Goal: Information Seeking & Learning: Check status

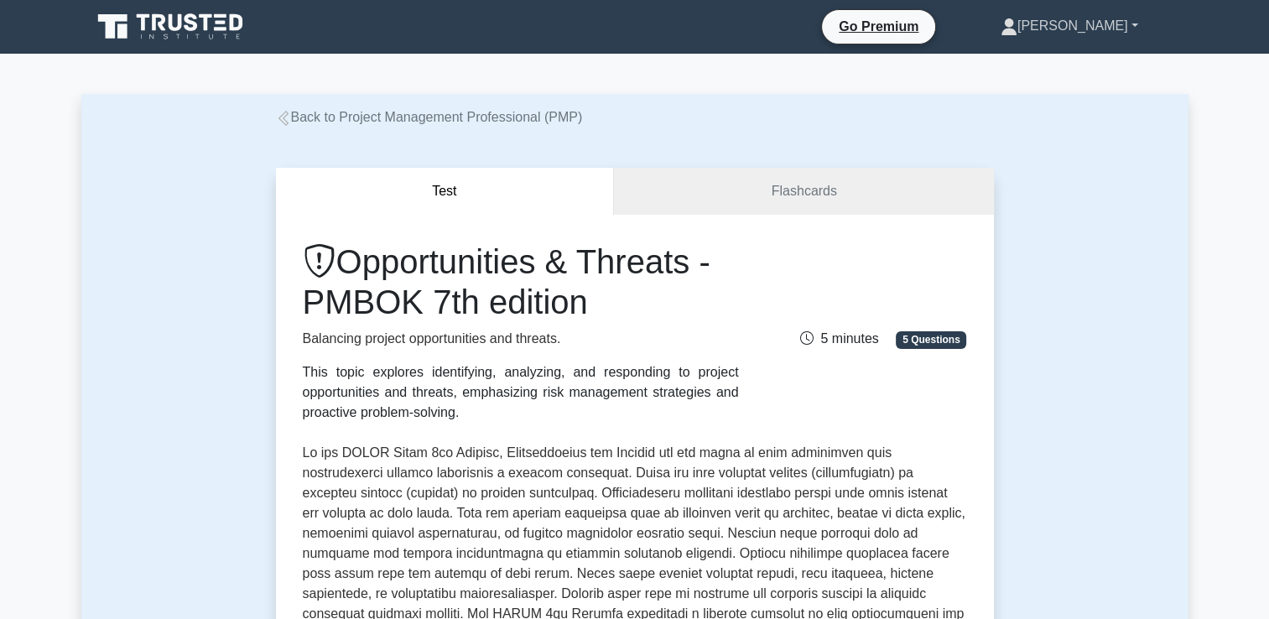
click at [1103, 20] on link "[PERSON_NAME]" at bounding box center [1069, 26] width 218 height 34
click at [1070, 70] on link "Profile" at bounding box center [1027, 65] width 132 height 27
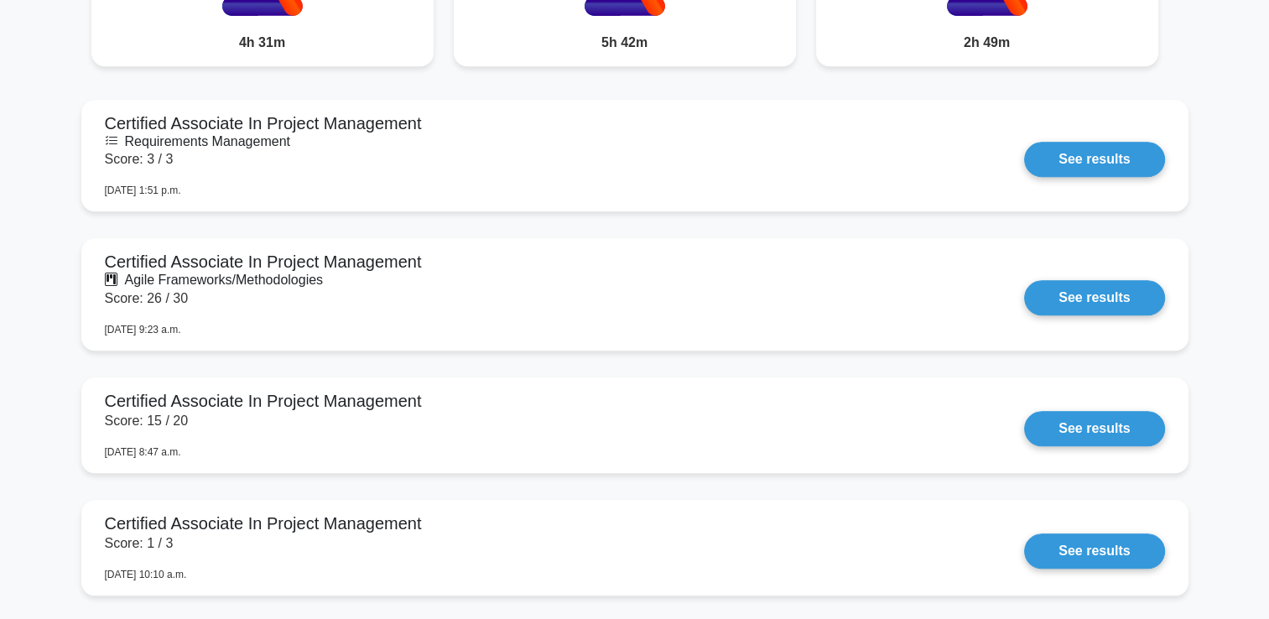
scroll to position [1484, 0]
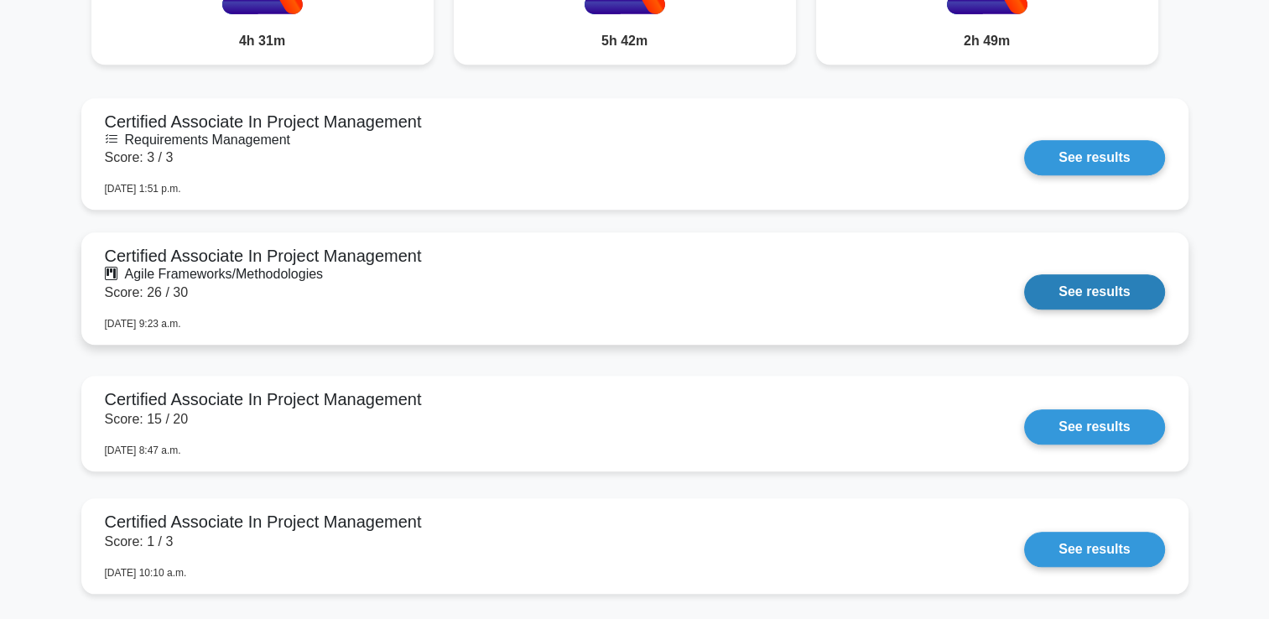
click at [1064, 288] on link "See results" at bounding box center [1094, 291] width 140 height 35
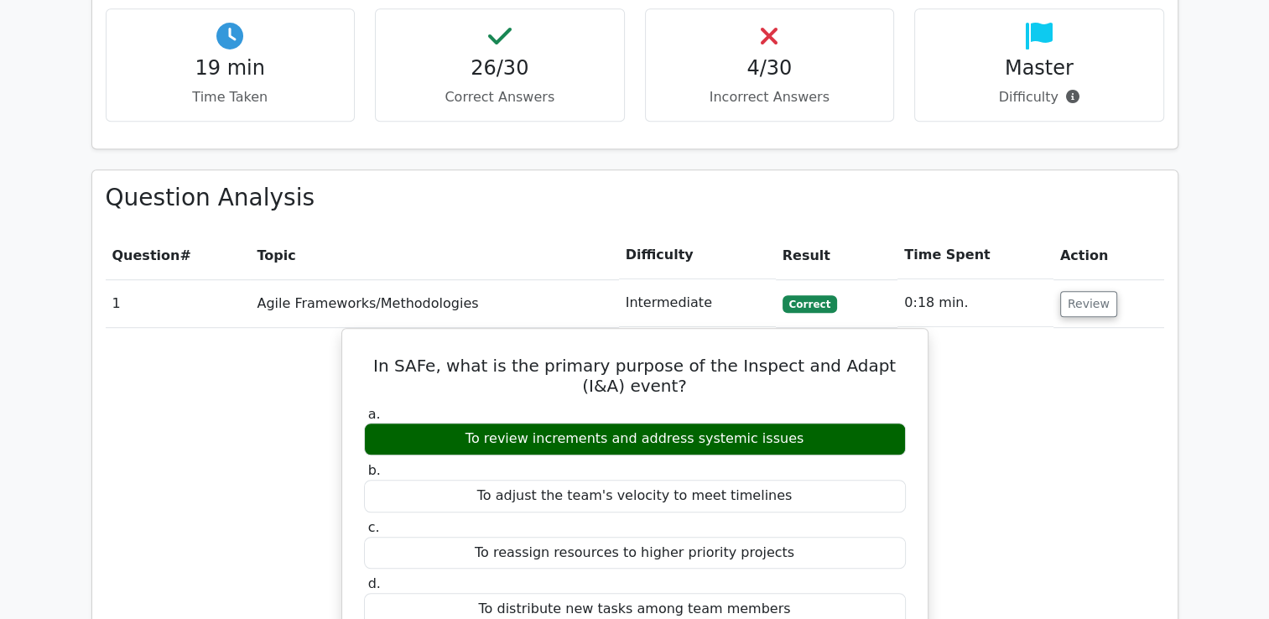
scroll to position [1040, 0]
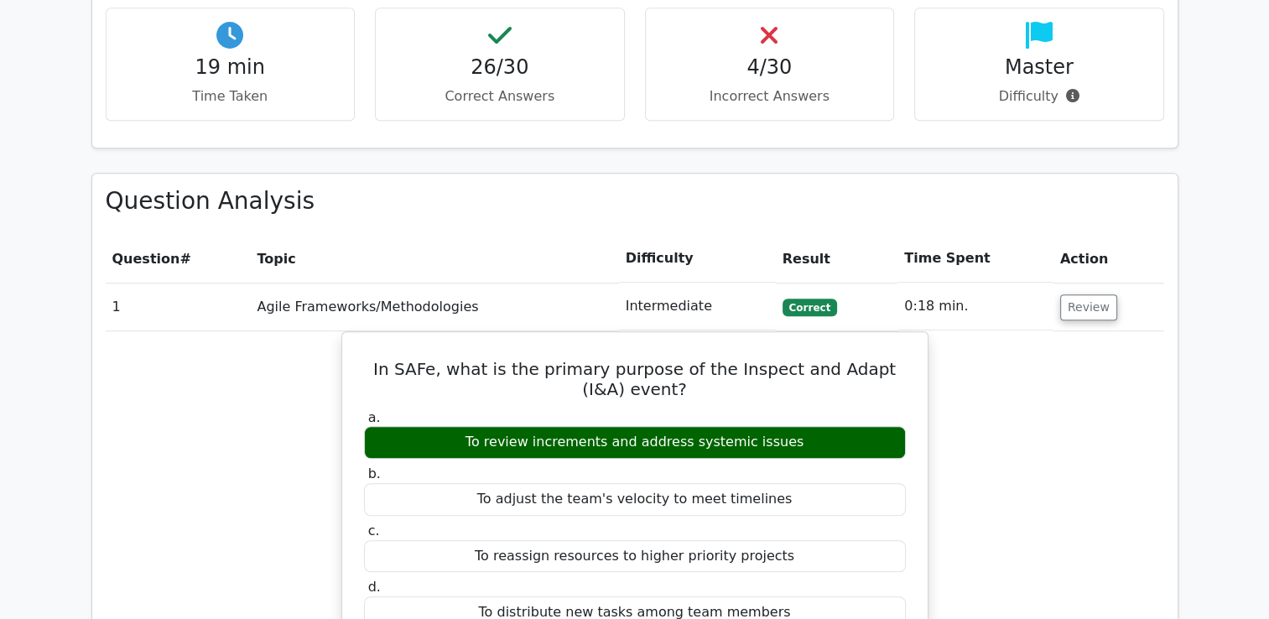
click at [782, 55] on div "4/30 Incorrect Answers" at bounding box center [770, 64] width 250 height 113
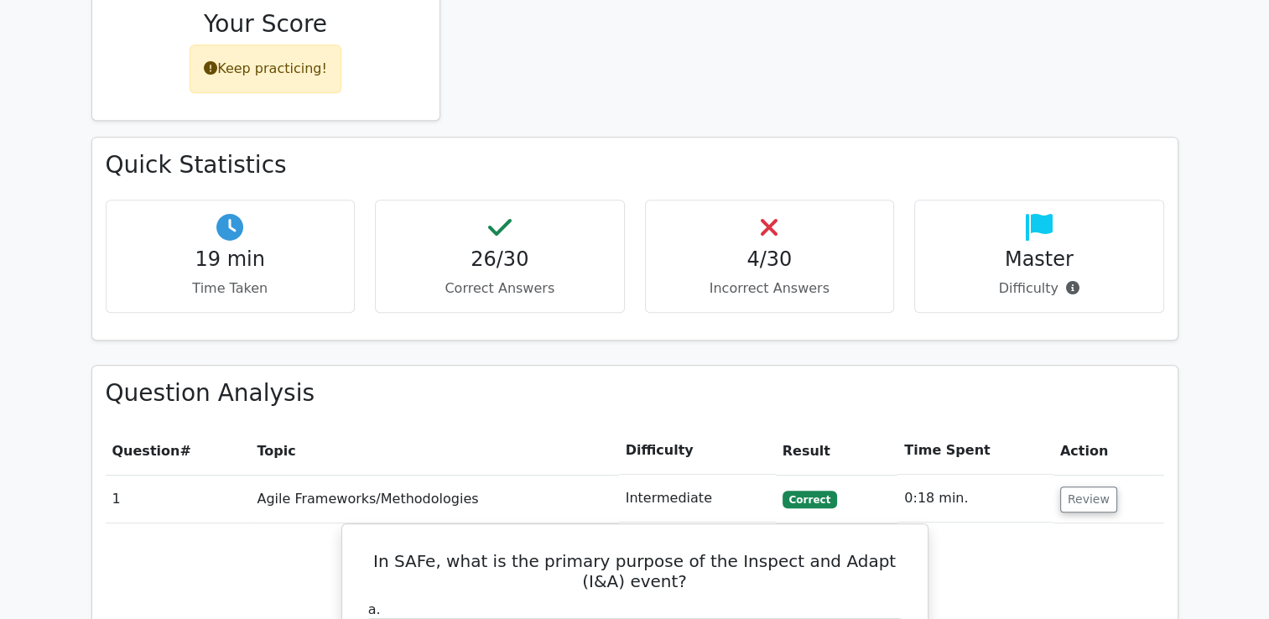
scroll to position [845, 0]
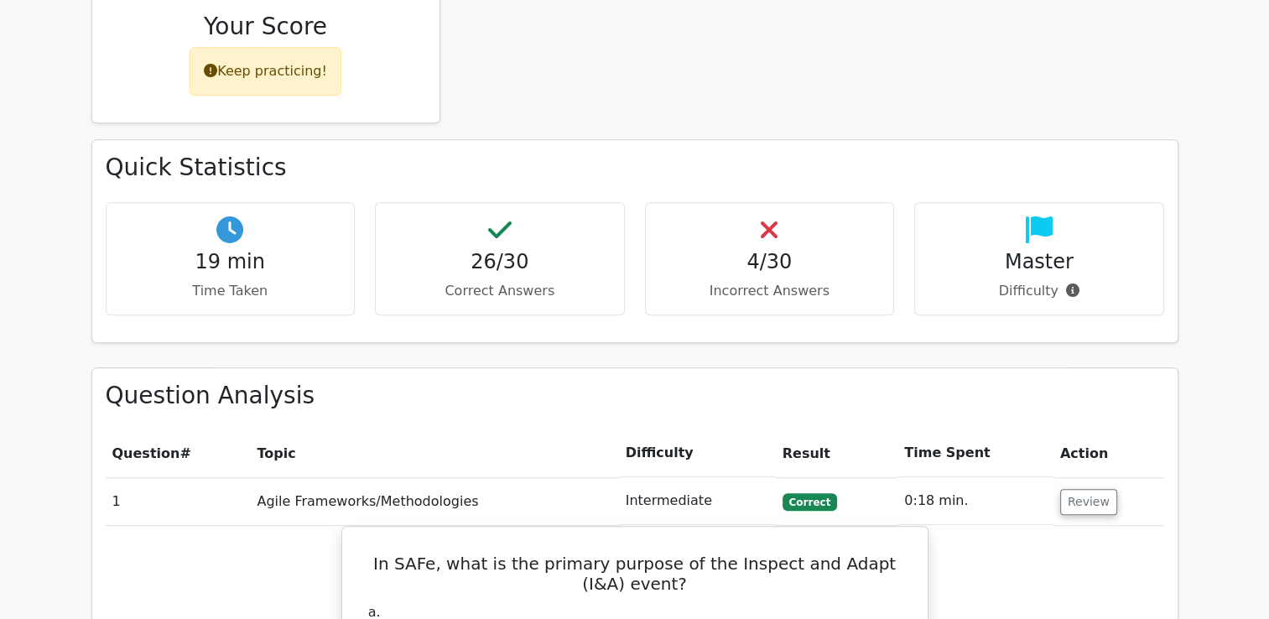
click at [735, 202] on div "4/30 Incorrect Answers" at bounding box center [770, 258] width 250 height 113
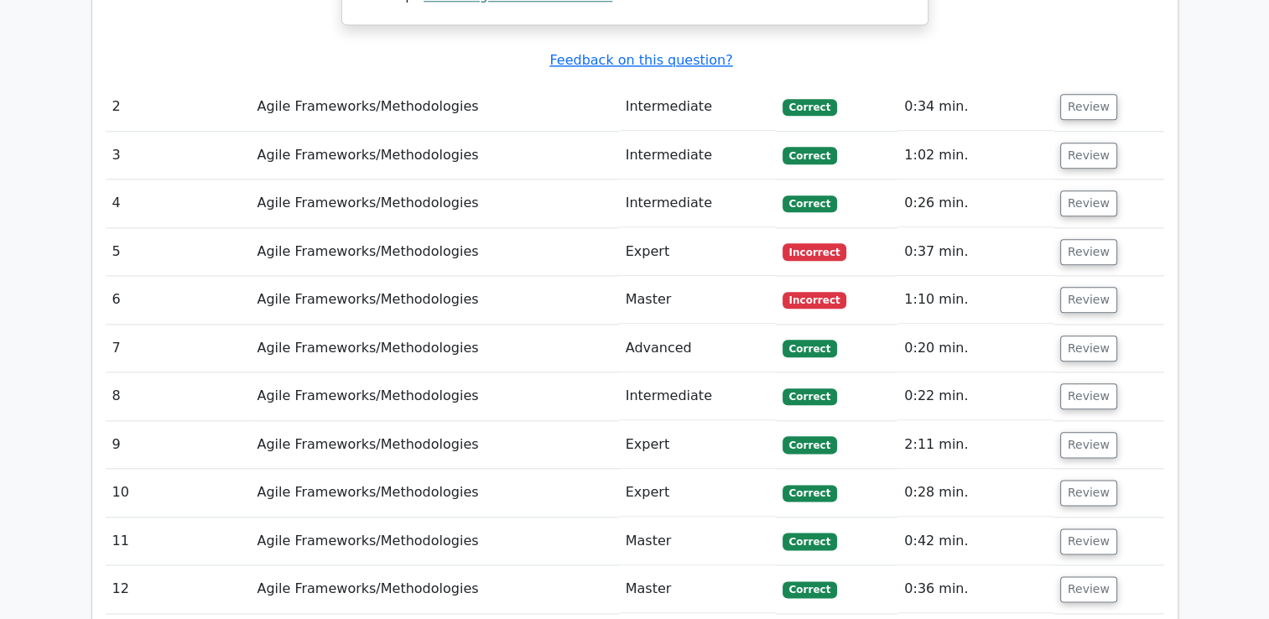
scroll to position [1854, 0]
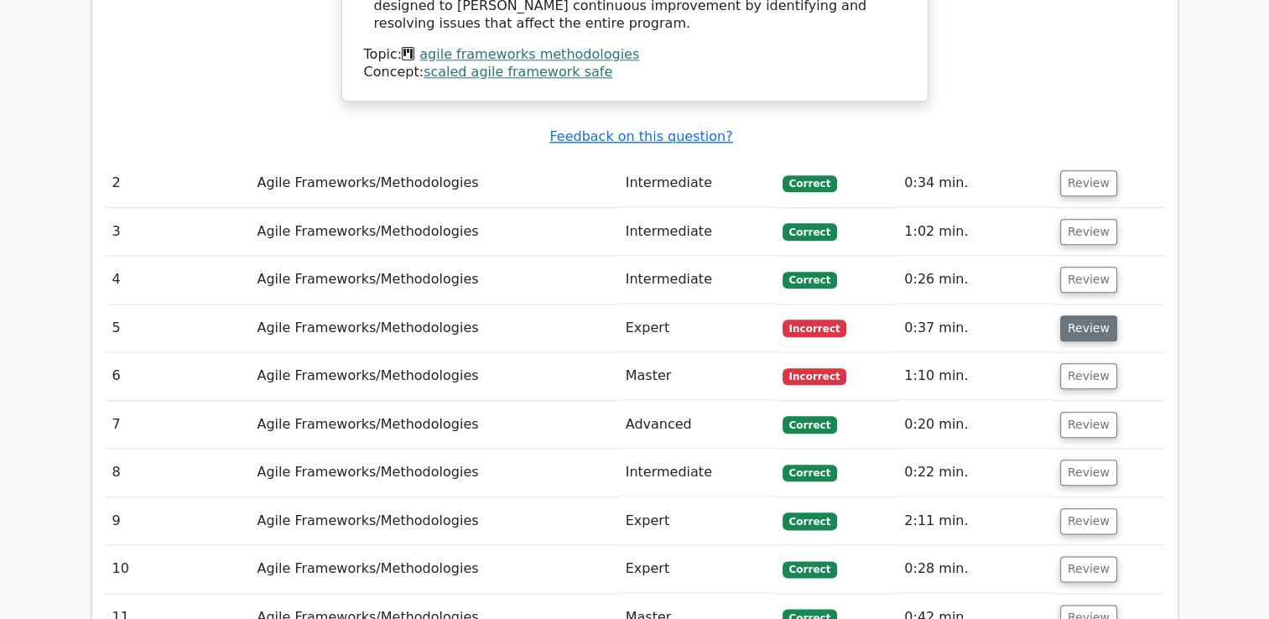
click at [1072, 315] on button "Review" at bounding box center [1088, 328] width 57 height 26
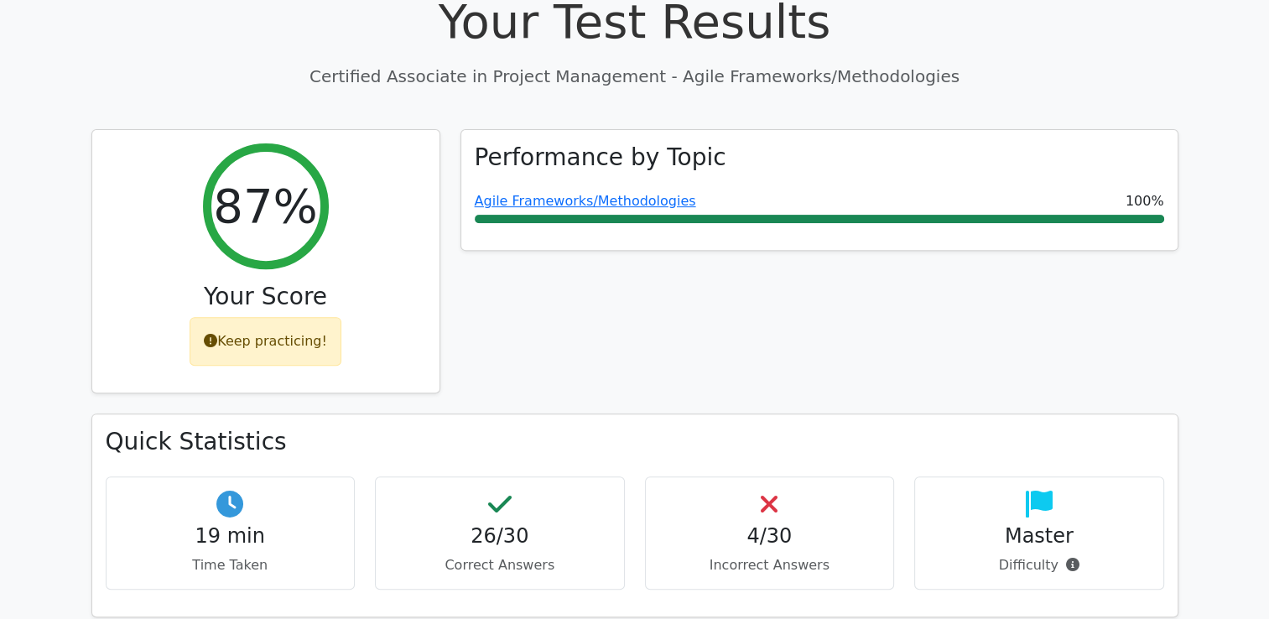
scroll to position [0, 0]
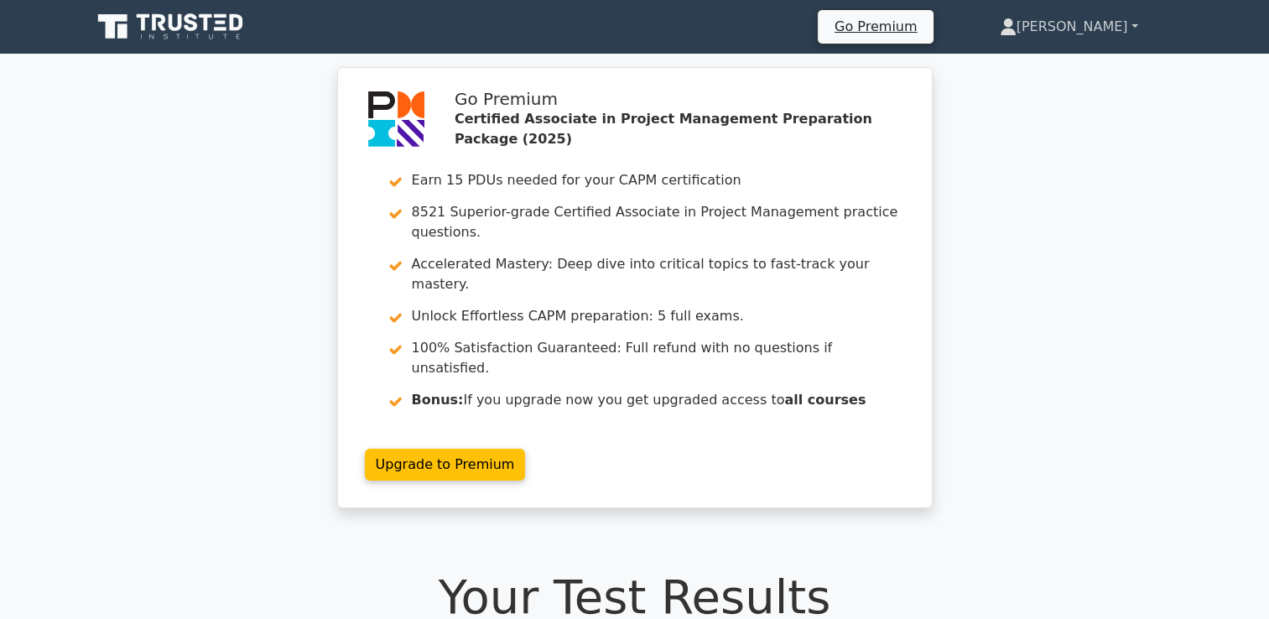
click at [1124, 28] on link "[PERSON_NAME]" at bounding box center [1068, 27] width 219 height 34
click at [1077, 62] on link "Profile" at bounding box center [1026, 66] width 132 height 27
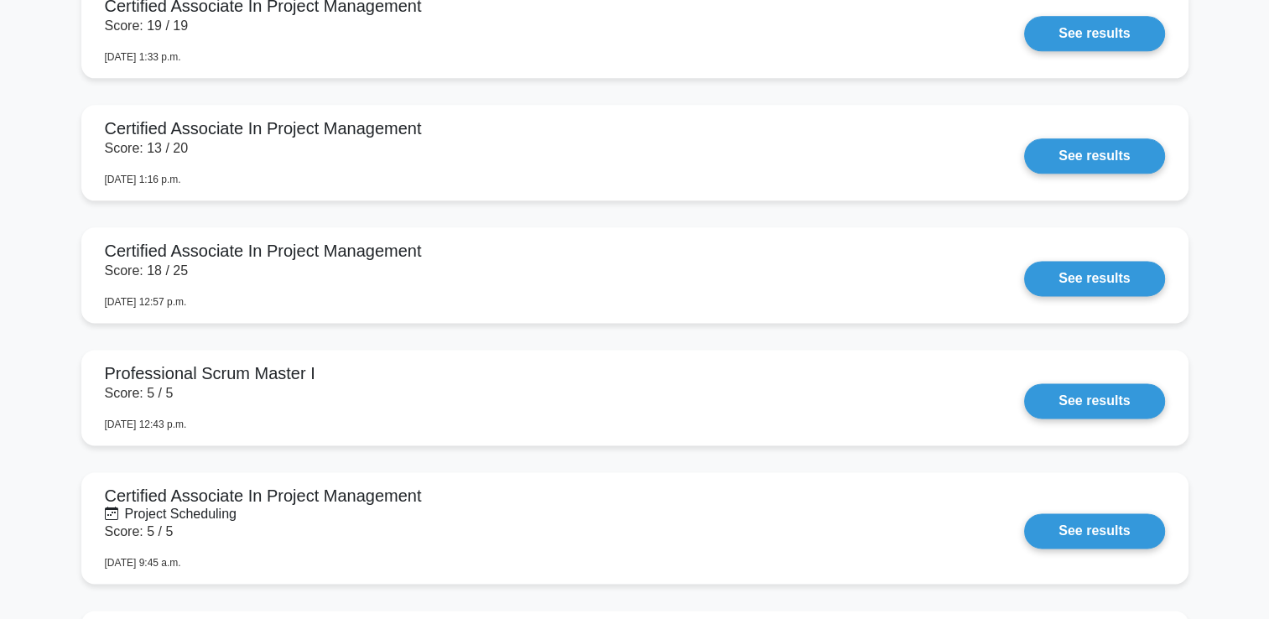
scroll to position [2123, 0]
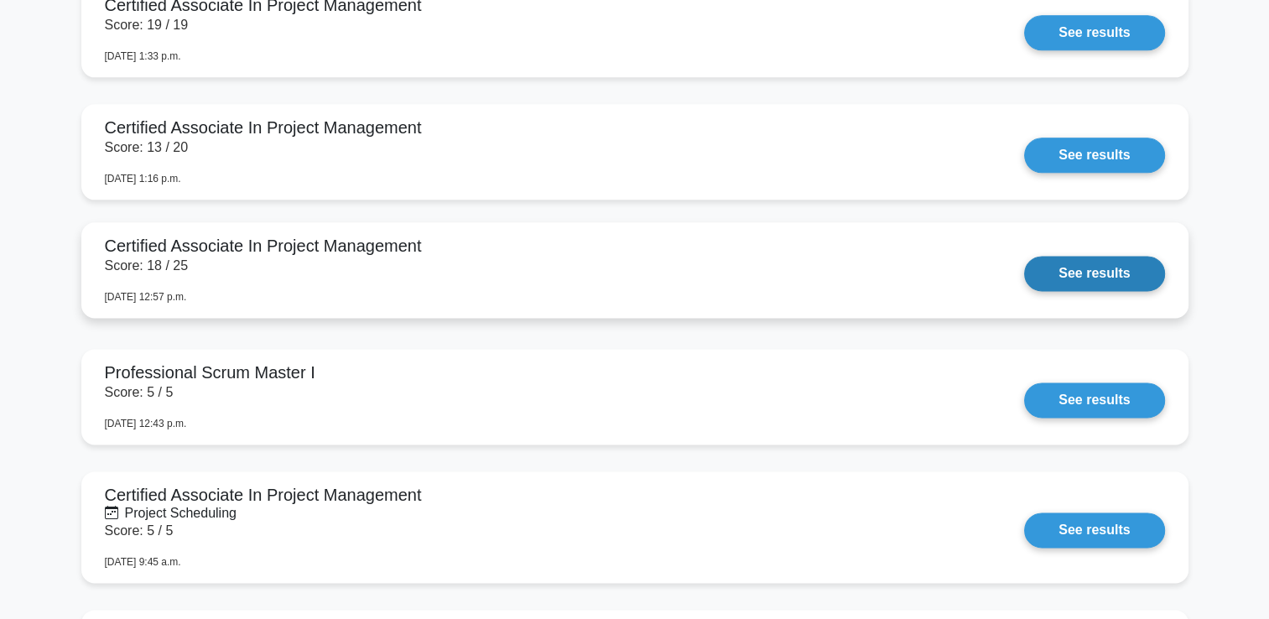
click at [1084, 276] on link "See results" at bounding box center [1094, 273] width 140 height 35
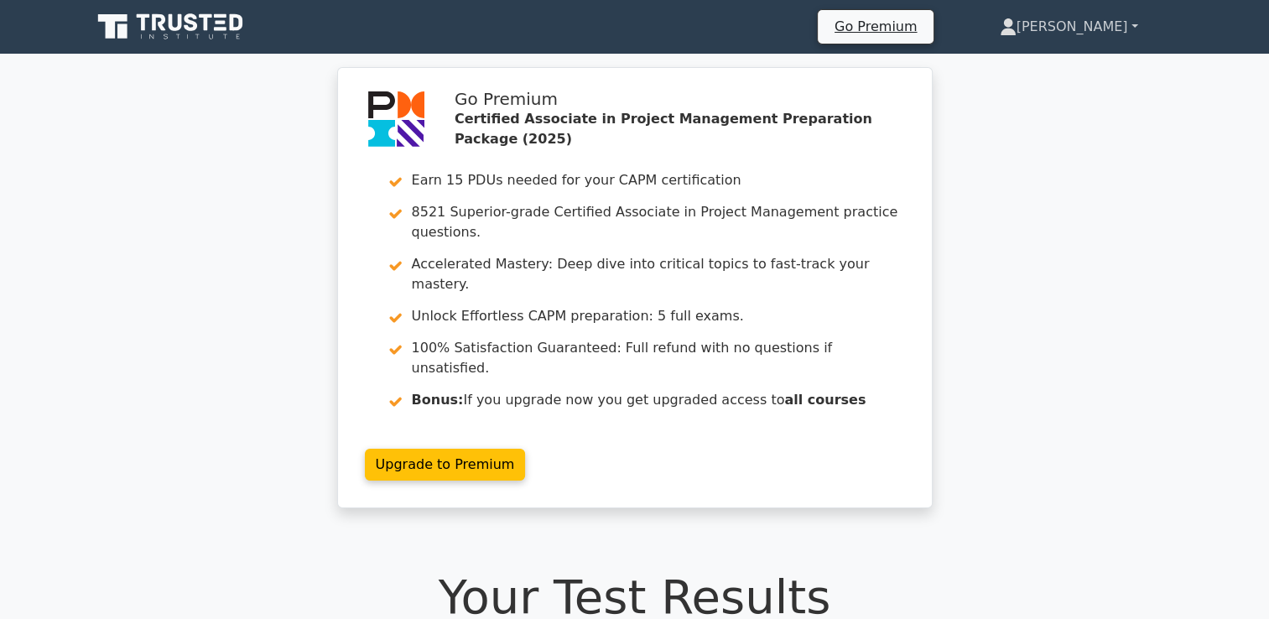
click at [1107, 15] on link "[PERSON_NAME]" at bounding box center [1068, 27] width 219 height 34
click at [1093, 59] on link "Profile" at bounding box center [1026, 66] width 132 height 27
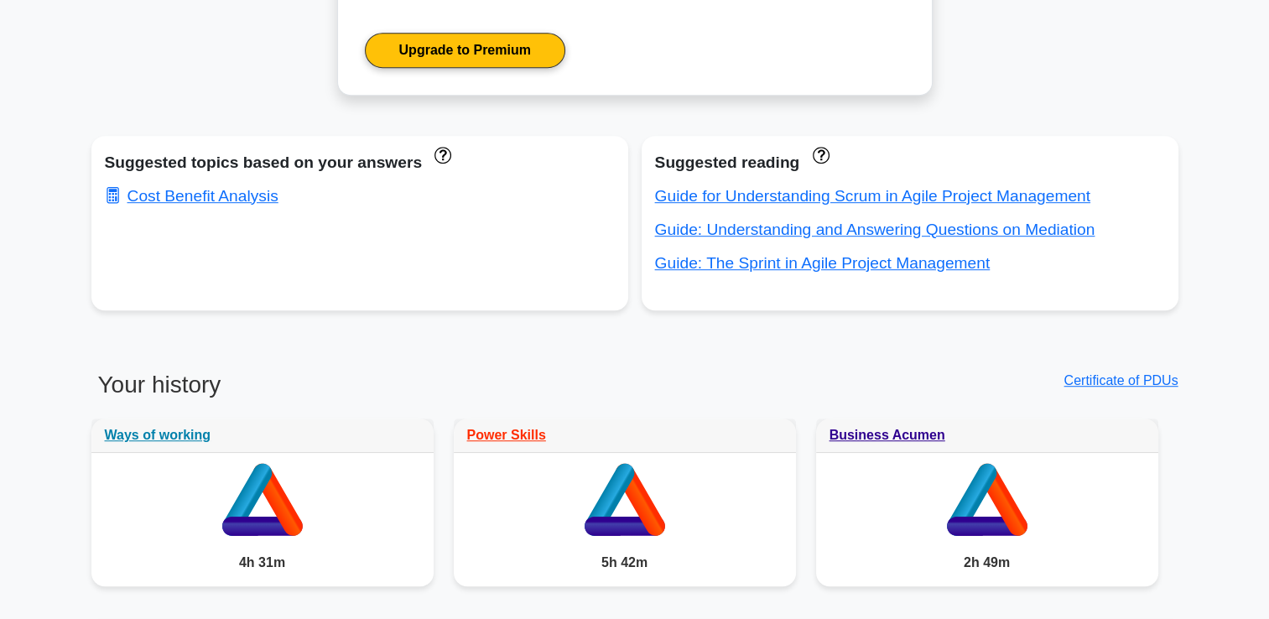
scroll to position [963, 0]
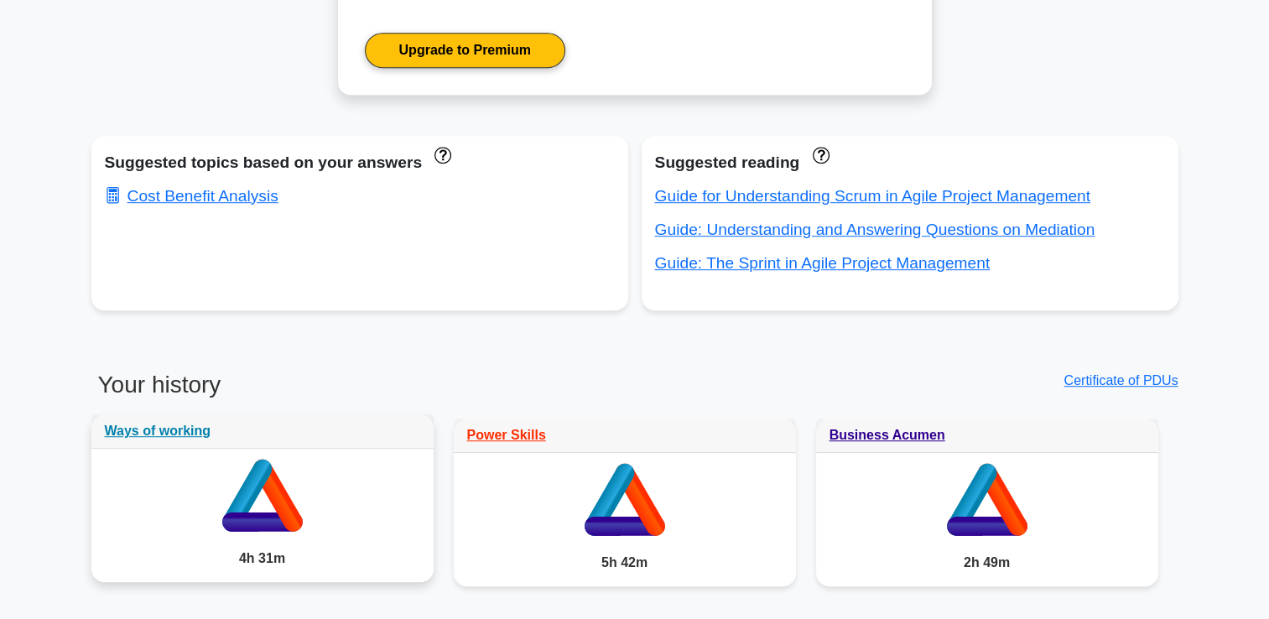
click at [179, 441] on div "Ways of working" at bounding box center [262, 431] width 342 height 34
click at [174, 438] on link "Ways of working" at bounding box center [158, 430] width 106 height 14
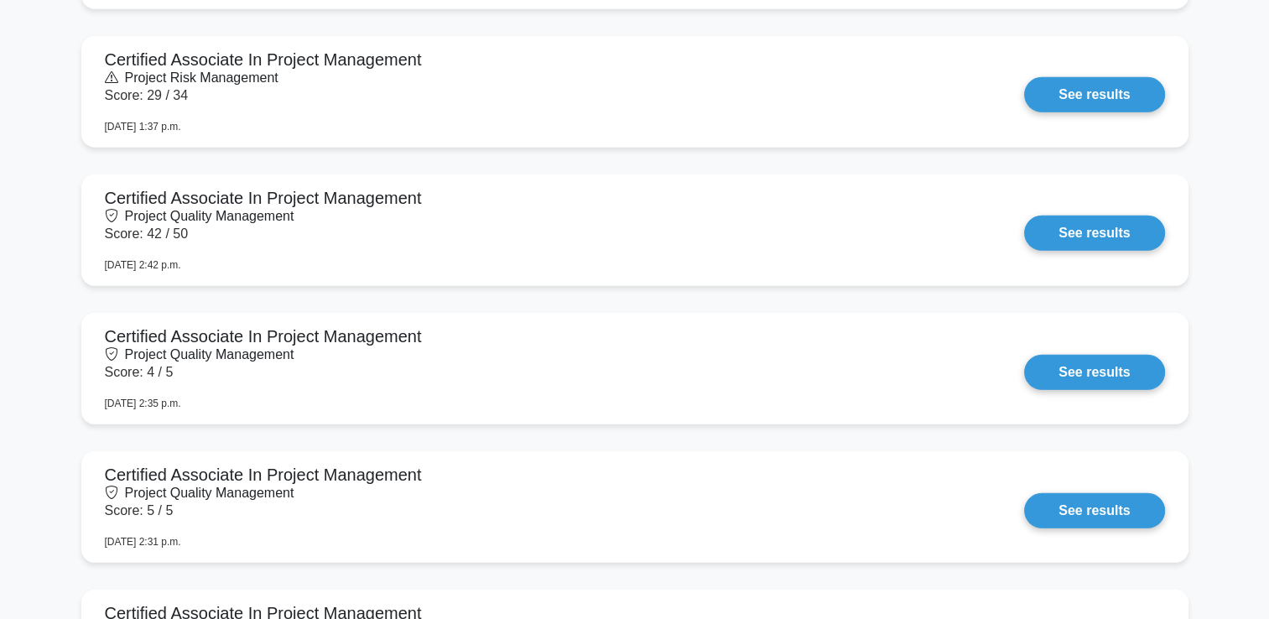
scroll to position [5068, 0]
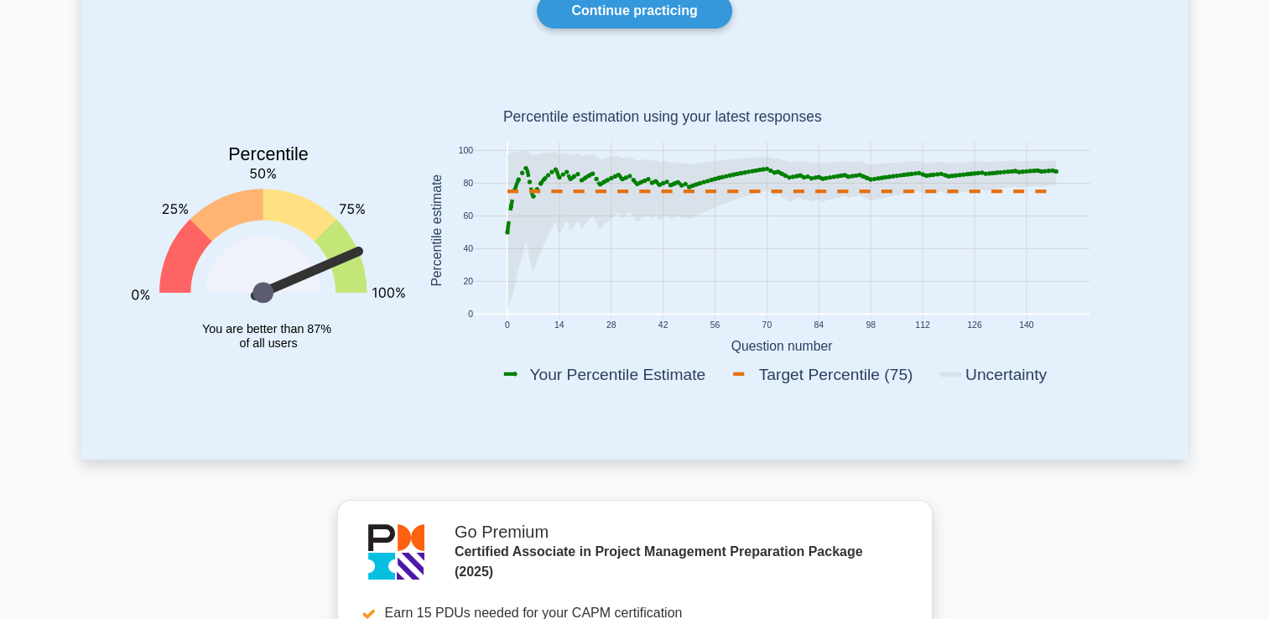
scroll to position [0, 0]
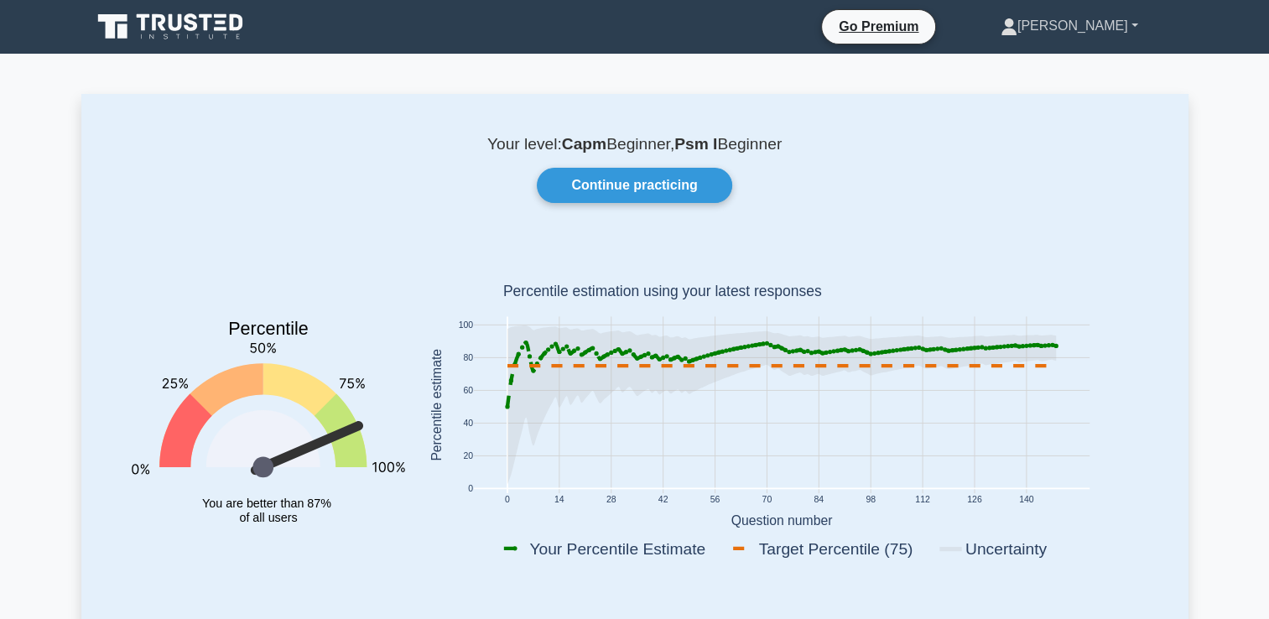
click at [1113, 25] on link "[PERSON_NAME]" at bounding box center [1069, 26] width 218 height 34
click at [1077, 106] on ul "Profile Settings" at bounding box center [1027, 78] width 134 height 69
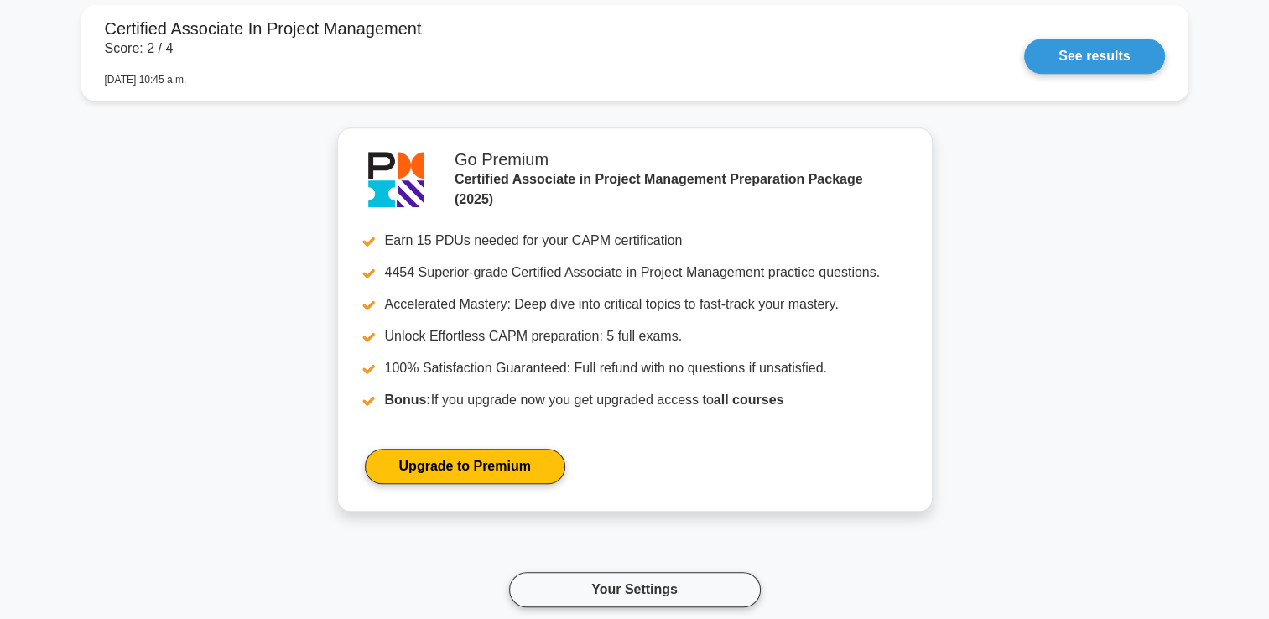
scroll to position [8044, 0]
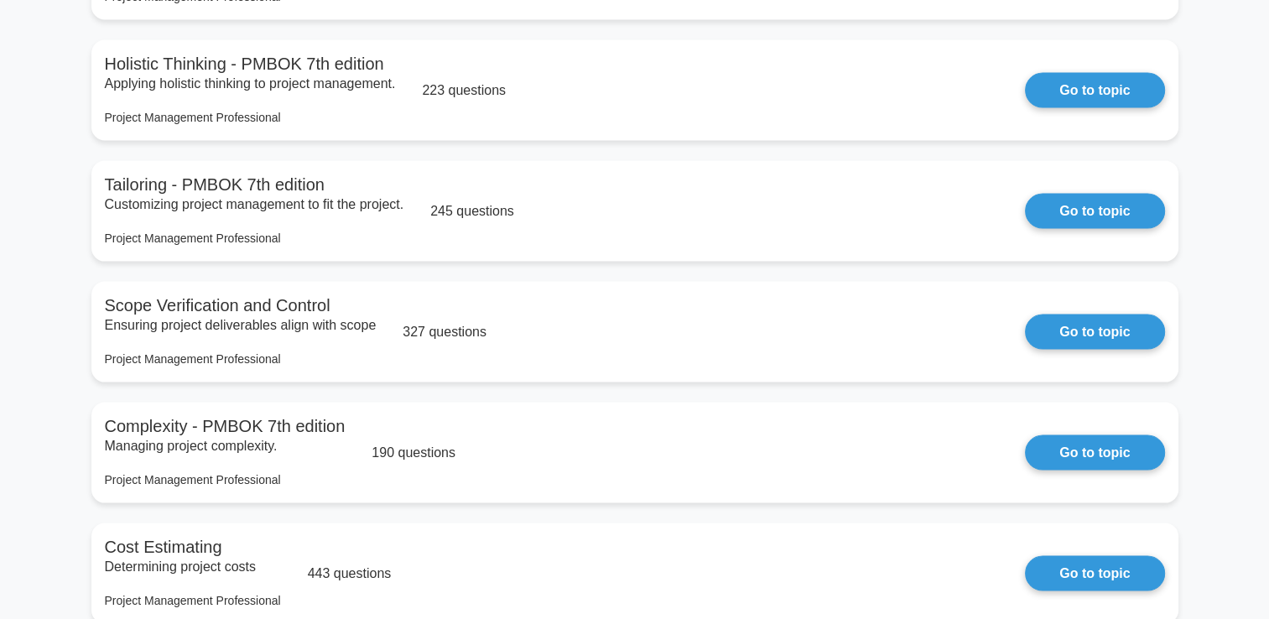
scroll to position [3941, 0]
